Goal: Transaction & Acquisition: Subscribe to service/newsletter

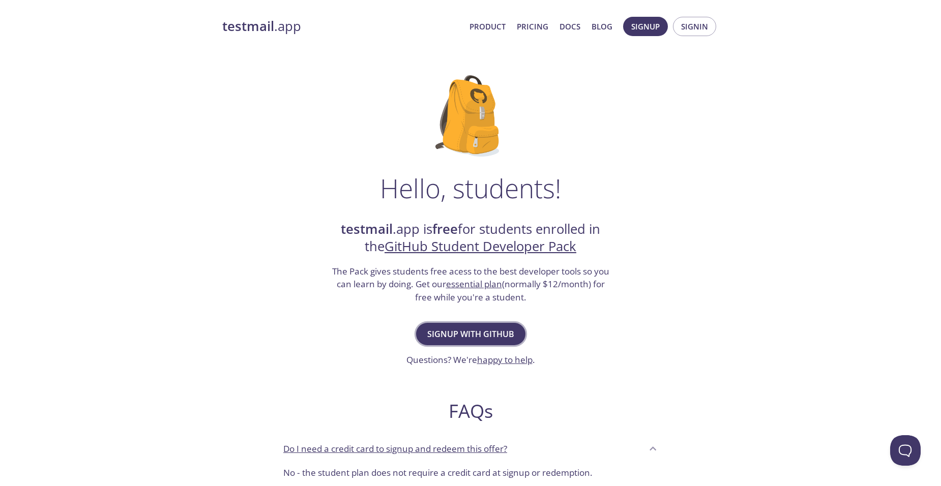
click at [481, 336] on span "Signup with GitHub" at bounding box center [470, 334] width 87 height 14
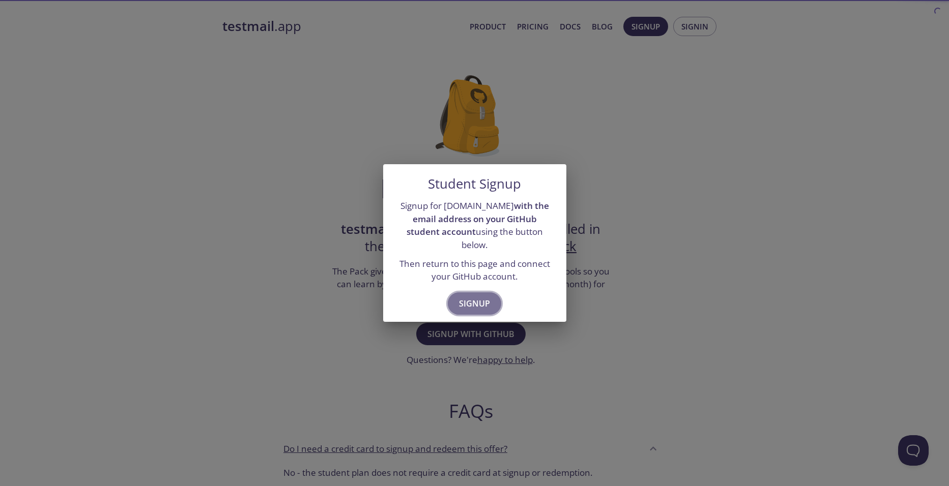
click at [482, 301] on span "Signup" at bounding box center [474, 304] width 31 height 14
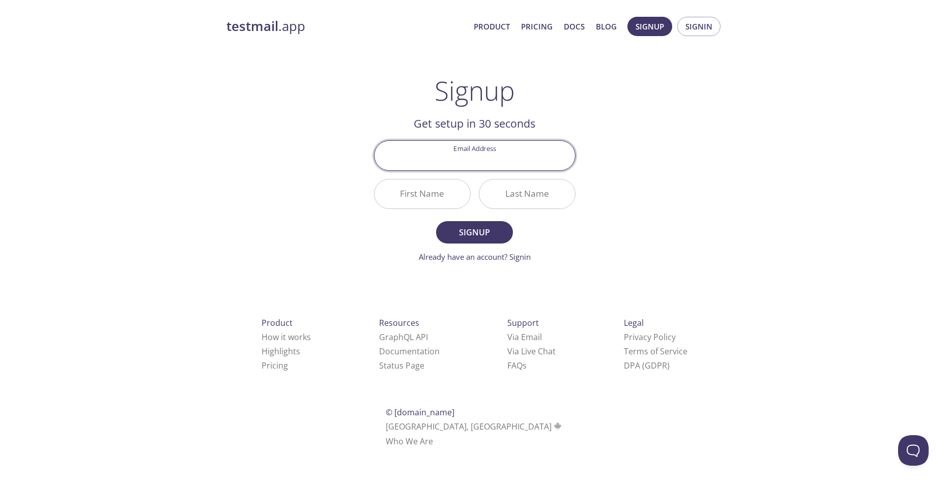
click at [518, 160] on input "Email Address" at bounding box center [474, 155] width 200 height 29
type input "[EMAIL_ADDRESS][DOMAIN_NAME]"
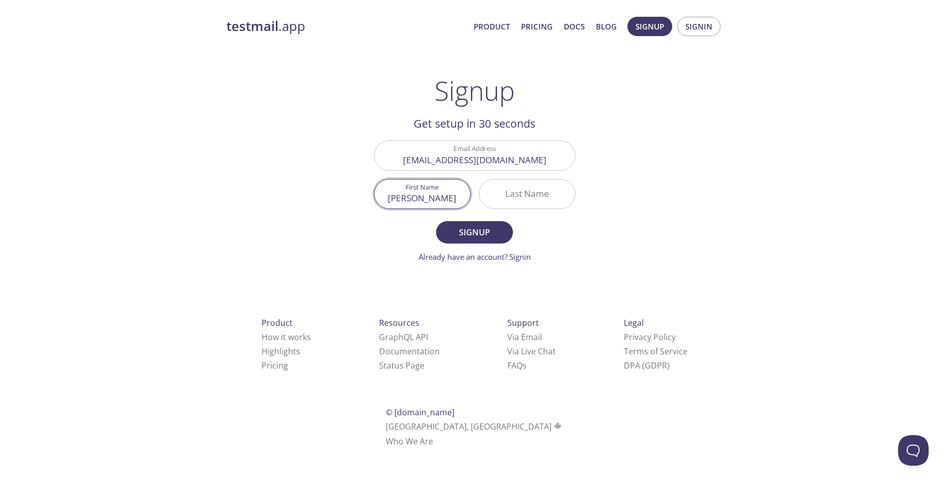
type input "[PERSON_NAME]"
type input "Cantaluppi"
click at [497, 231] on span "Signup" at bounding box center [474, 232] width 54 height 14
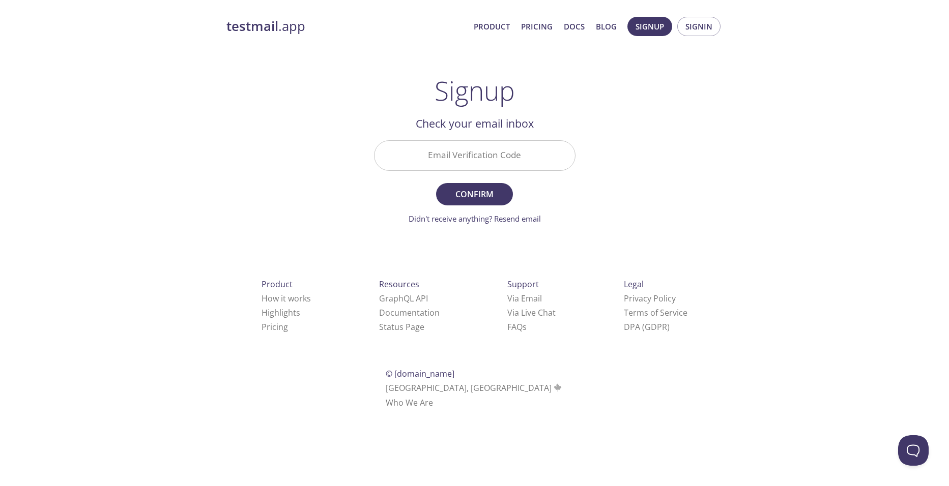
click at [467, 158] on input "Email Verification Code" at bounding box center [474, 155] width 200 height 29
paste input "LHC8NZC"
type input "LHC8NZC"
click at [484, 199] on span "Confirm" at bounding box center [474, 194] width 54 height 14
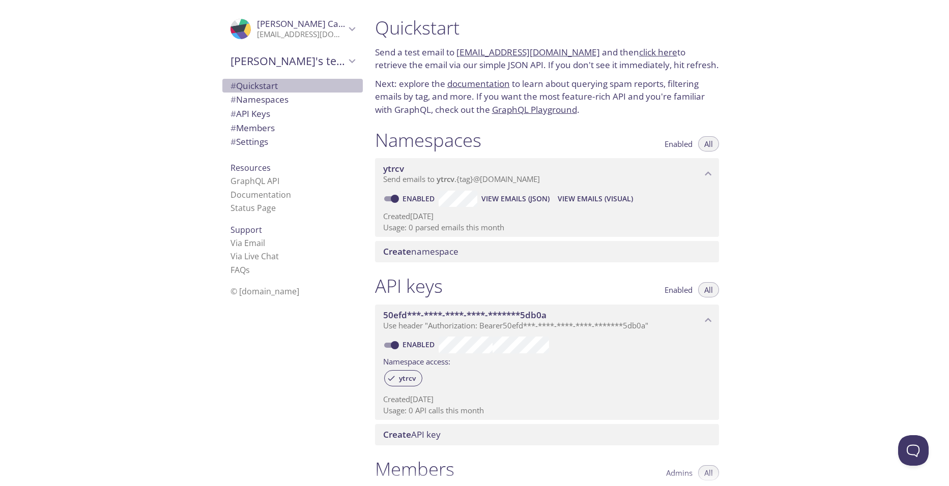
click at [268, 84] on span "# Quickstart" at bounding box center [253, 86] width 47 height 12
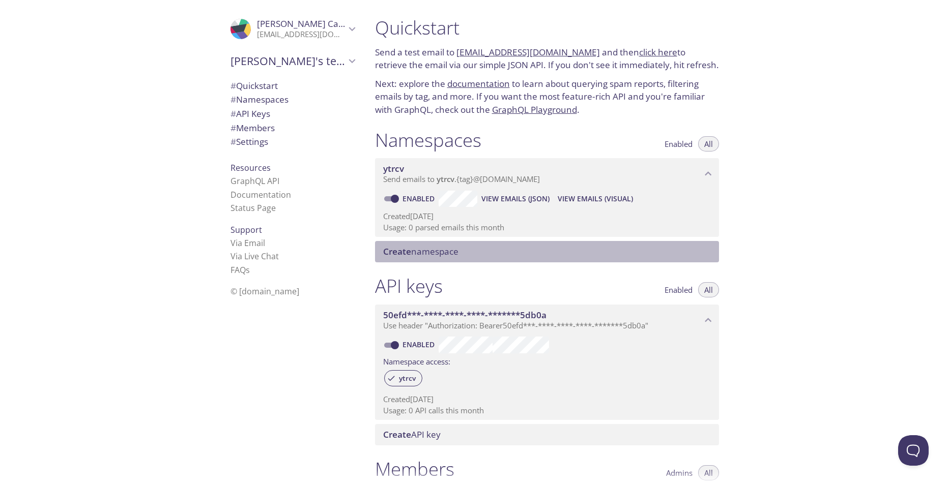
click at [448, 257] on span "Create namespace" at bounding box center [420, 252] width 75 height 12
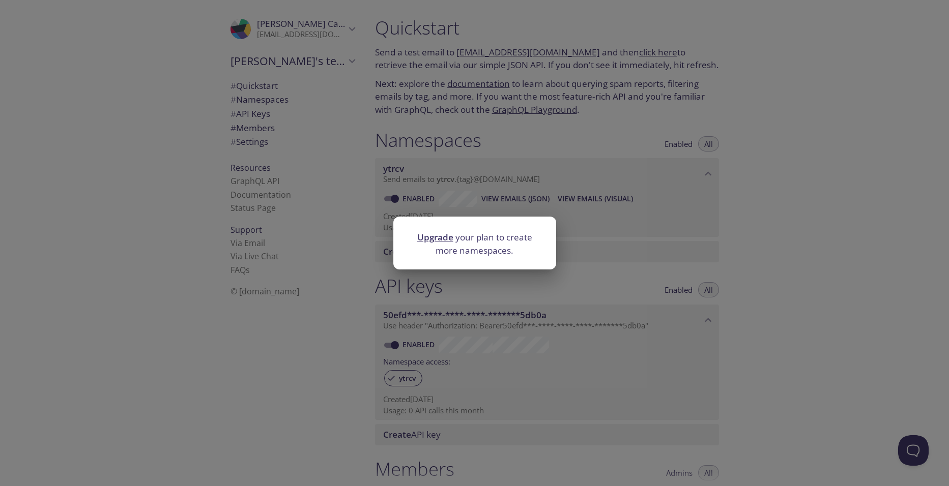
click at [749, 260] on div "Upgrade your plan to create more namespaces." at bounding box center [474, 243] width 949 height 486
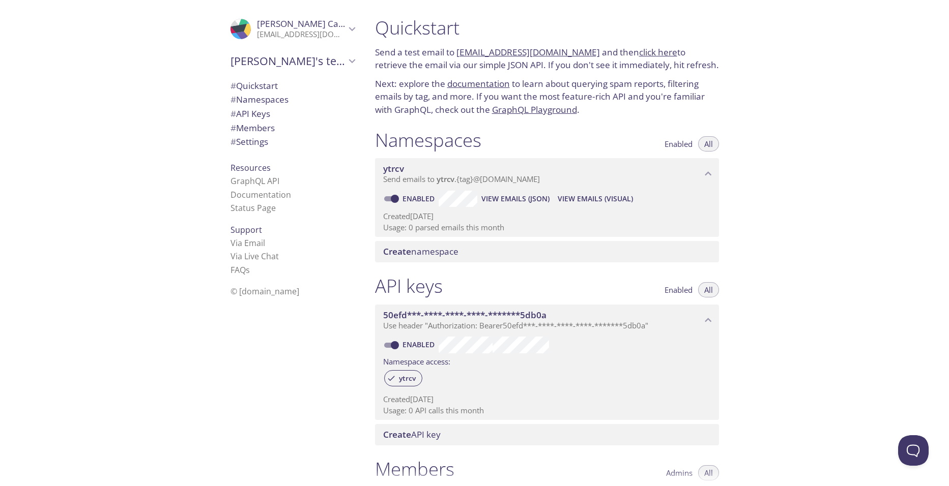
click at [305, 25] on span "[PERSON_NAME]" at bounding box center [314, 24] width 115 height 12
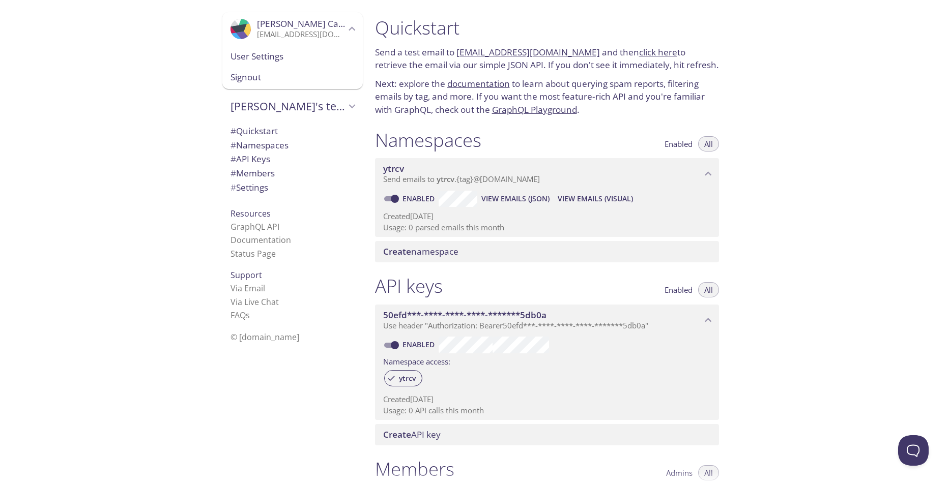
click at [192, 131] on div ".cls-1 { fill: #6d5ca8; } .cls-2 { fill: #3fc191; } .cls-3 { fill: #3b4752; } .…" at bounding box center [183, 243] width 367 height 486
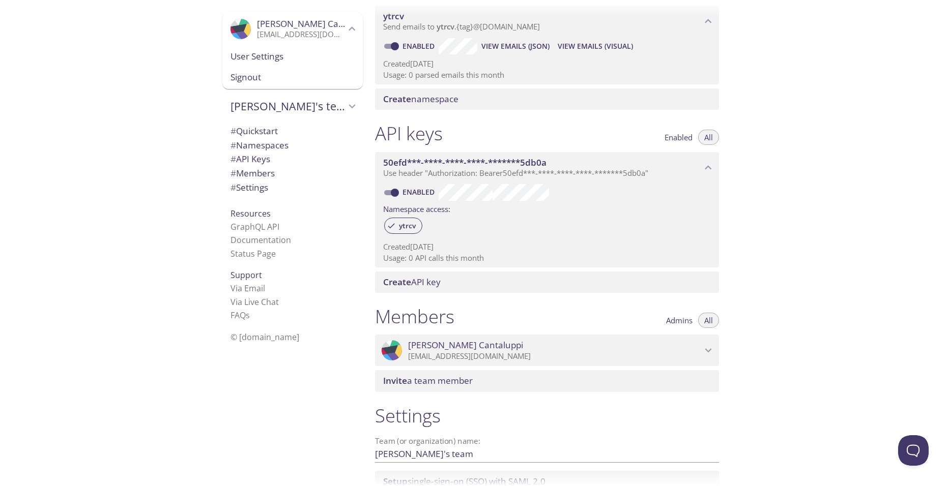
scroll to position [102, 0]
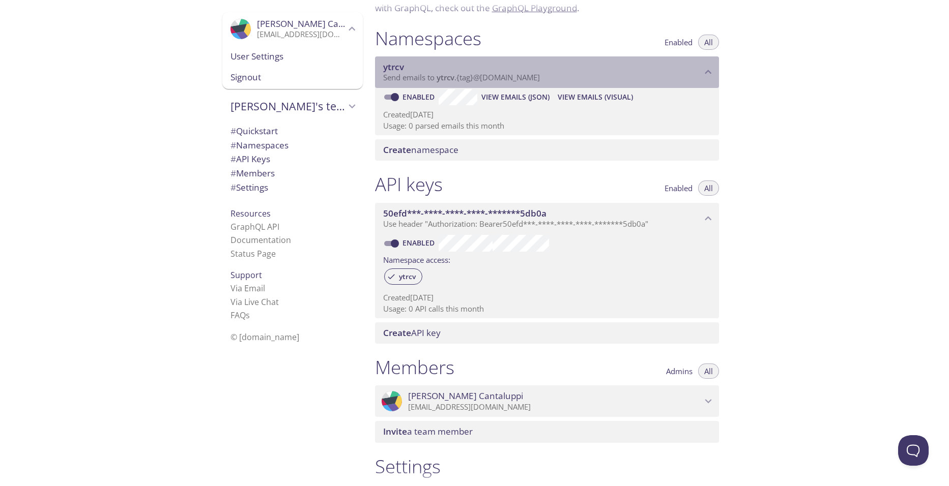
click at [481, 79] on span "Send emails to ytrcv . {tag} @[DOMAIN_NAME]" at bounding box center [461, 77] width 157 height 10
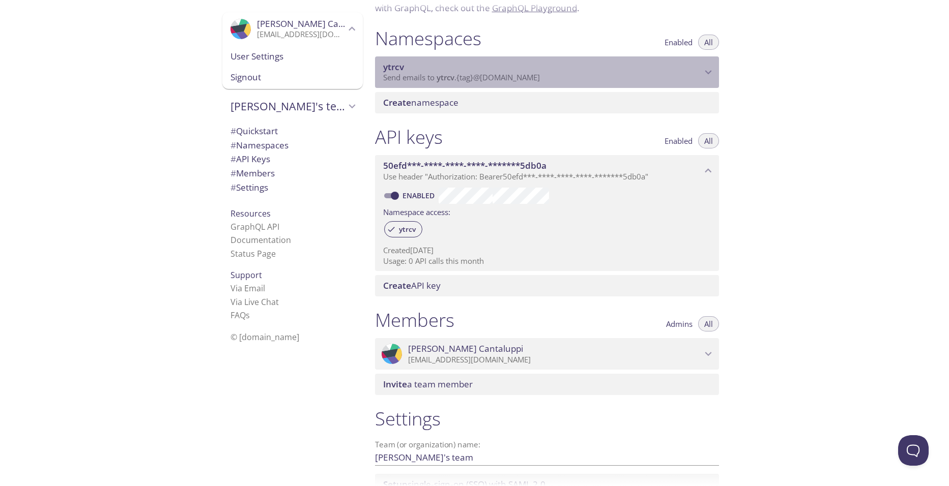
click at [481, 79] on span "Send emails to ytrcv . {tag} @[DOMAIN_NAME]" at bounding box center [461, 77] width 157 height 10
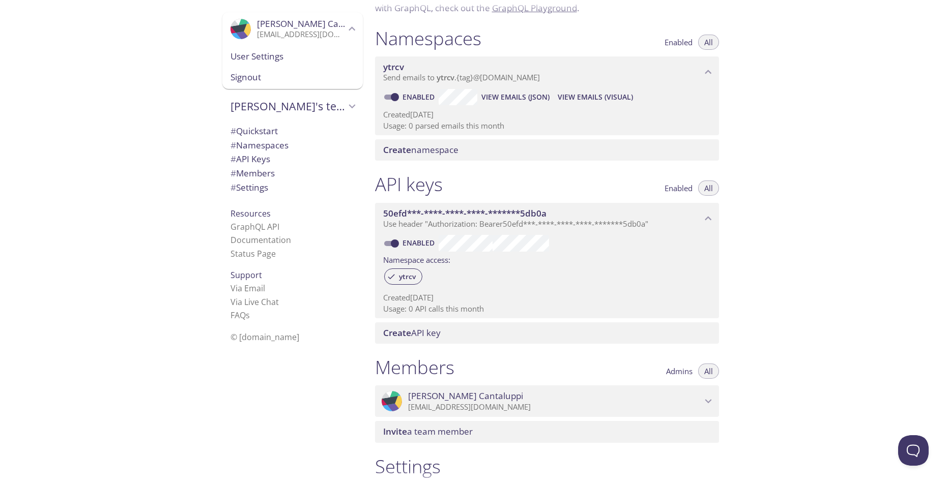
scroll to position [0, 0]
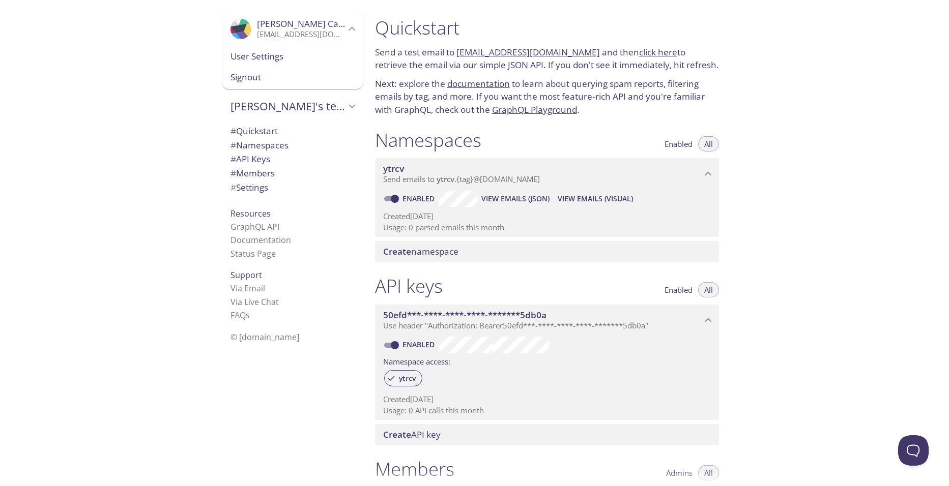
click at [576, 198] on span "View Emails (Visual)" at bounding box center [594, 199] width 75 height 12
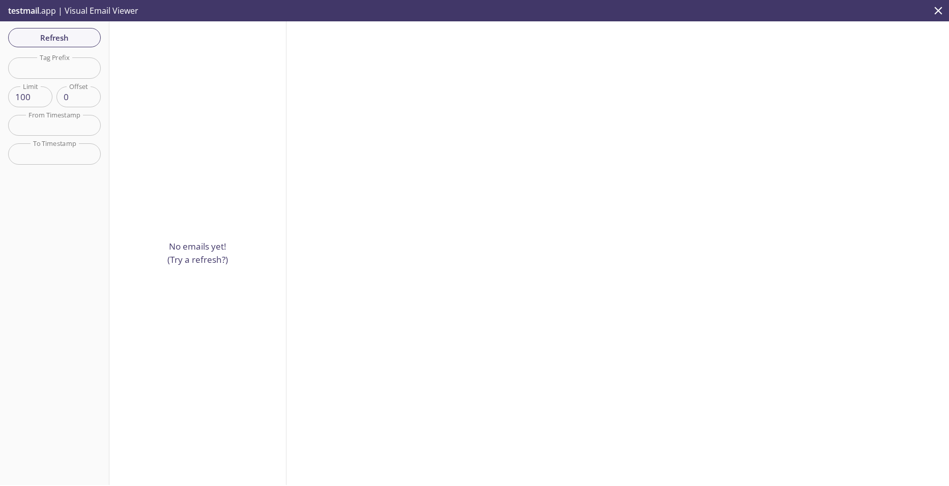
scroll to position [16, 0]
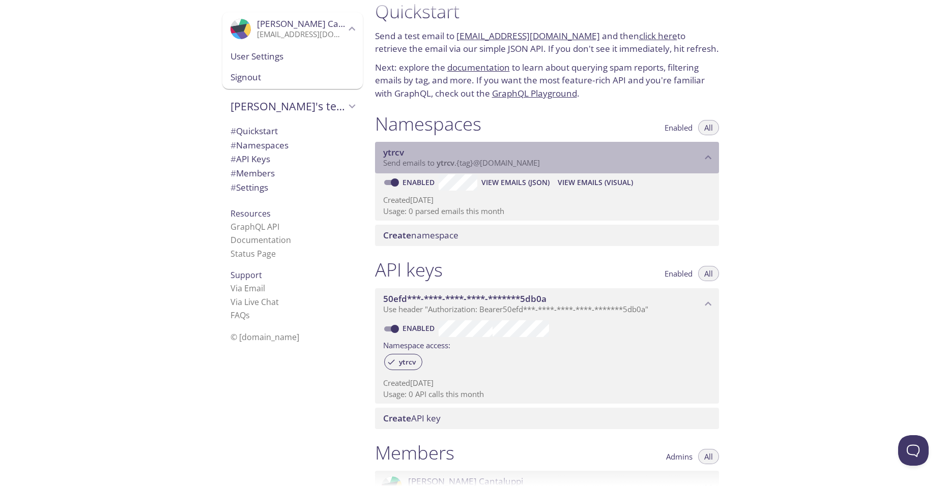
drag, startPoint x: 563, startPoint y: 165, endPoint x: 488, endPoint y: 169, distance: 74.9
click at [488, 169] on div "ytrcv Send emails to ytrcv . {tag} @[DOMAIN_NAME]" at bounding box center [547, 158] width 344 height 32
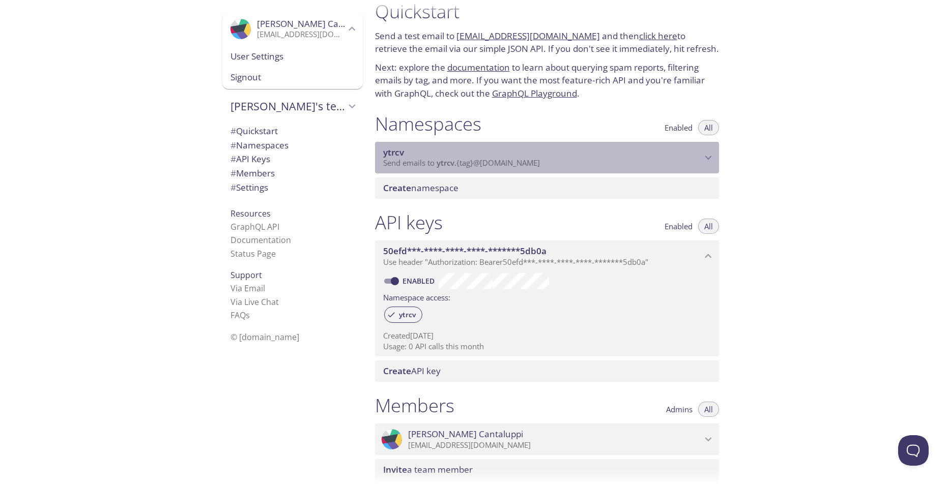
drag, startPoint x: 563, startPoint y: 164, endPoint x: 425, endPoint y: 155, distance: 138.2
click at [425, 155] on div "ytrcv Send emails to ytrcv . {tag} @[DOMAIN_NAME]" at bounding box center [542, 157] width 318 height 21
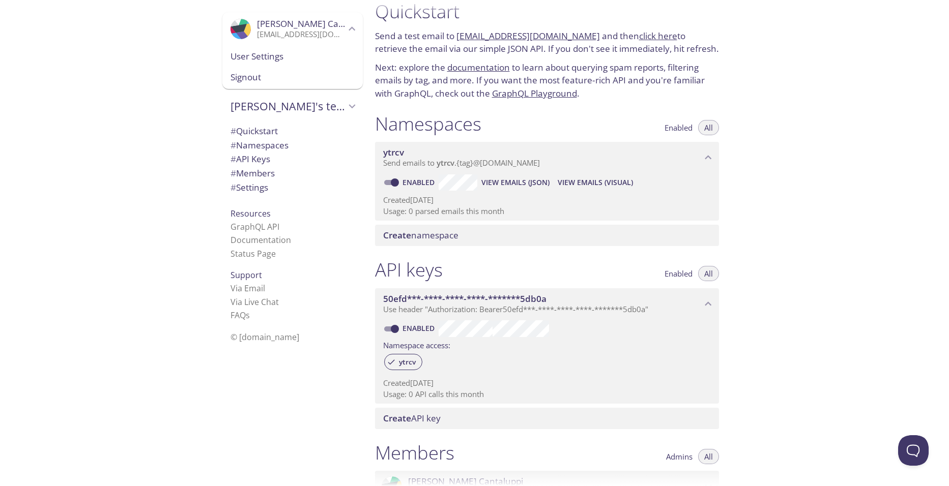
drag, startPoint x: 376, startPoint y: 118, endPoint x: 742, endPoint y: 166, distance: 368.5
click at [738, 188] on div "Quickstart Send a test email to [EMAIL_ADDRESS][DOMAIN_NAME] and then click her…" at bounding box center [658, 243] width 582 height 486
drag, startPoint x: 559, startPoint y: 213, endPoint x: 414, endPoint y: 155, distance: 156.4
click at [419, 155] on div "ytrcv Send emails to ytrcv . {tag} @[DOMAIN_NAME] Enabled View Emails (JSON) Vi…" at bounding box center [547, 181] width 344 height 79
drag, startPoint x: 370, startPoint y: 110, endPoint x: 582, endPoint y: 183, distance: 224.7
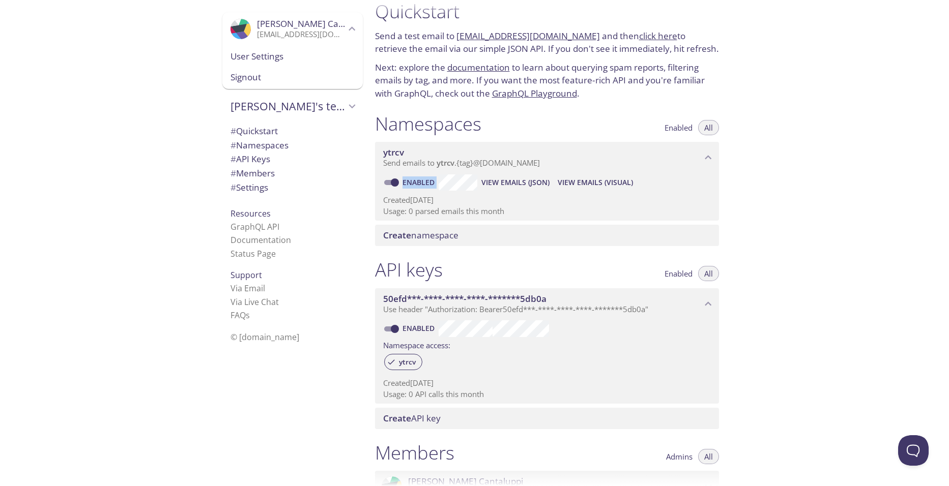
click at [582, 183] on div "Namespaces Enabled All ytrcv Send emails to ytrcv . {tag} @[DOMAIN_NAME] Enable…" at bounding box center [547, 179] width 360 height 146
click at [925, 186] on div "Quickstart Send a test email to [EMAIL_ADDRESS][DOMAIN_NAME] and then click her…" at bounding box center [658, 243] width 582 height 486
click at [771, 269] on div "Quickstart Send a test email to [EMAIL_ADDRESS][DOMAIN_NAME] and then click her…" at bounding box center [658, 243] width 582 height 486
